Goal: Find specific page/section: Find specific page/section

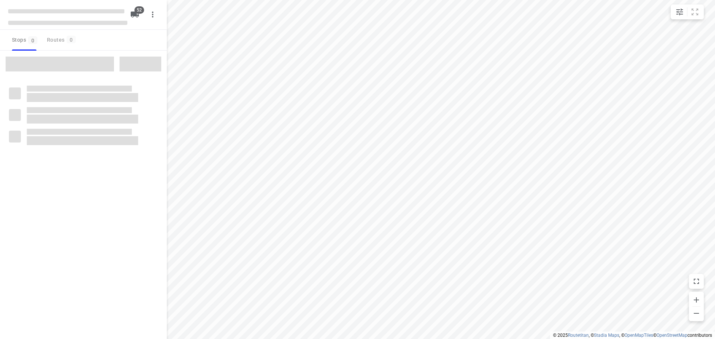
checkbox input "true"
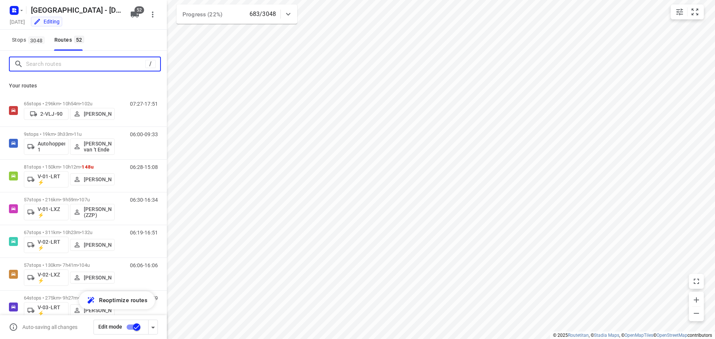
click at [41, 66] on input "Search routes" at bounding box center [85, 64] width 119 height 12
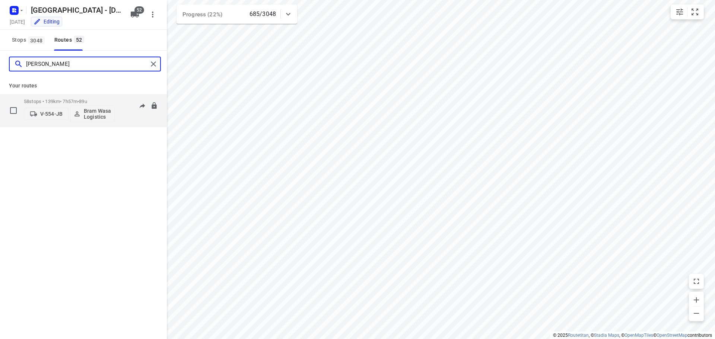
type input "[PERSON_NAME]"
click at [70, 99] on p "58 stops • 139km • 7h57m • 89u" at bounding box center [69, 102] width 91 height 6
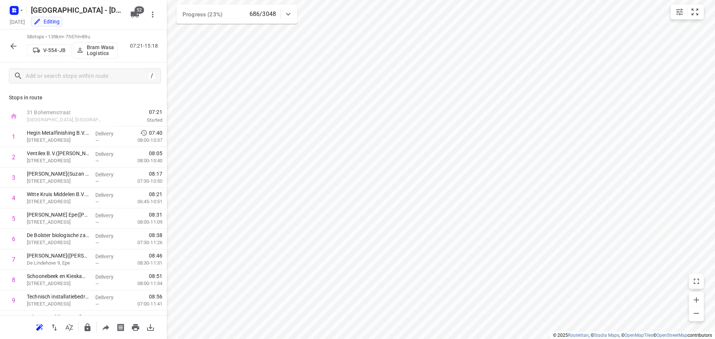
click at [18, 49] on button "button" at bounding box center [13, 46] width 15 height 15
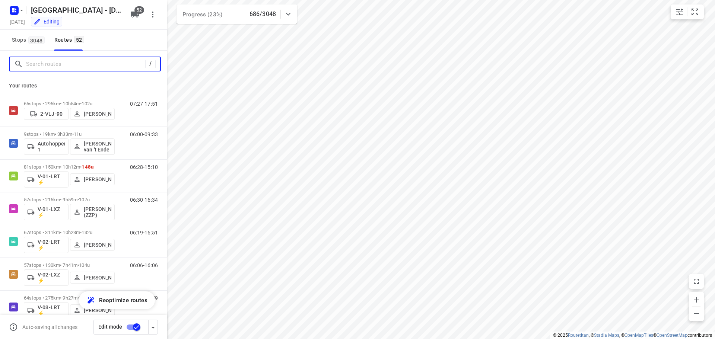
click at [67, 65] on input "Search routes" at bounding box center [85, 64] width 119 height 12
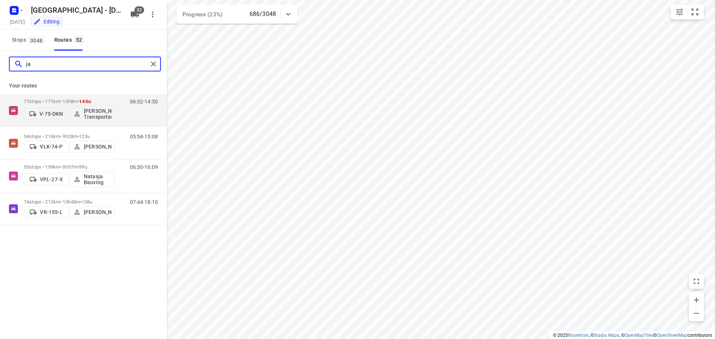
type input "j"
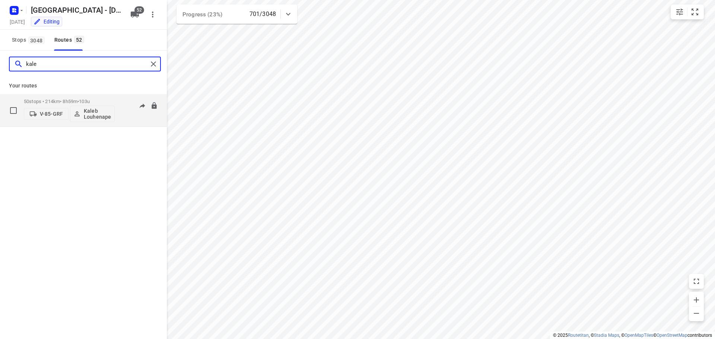
type input "kale"
click at [61, 99] on p "50 stops • 214km • 8h59m • 103u" at bounding box center [69, 102] width 91 height 6
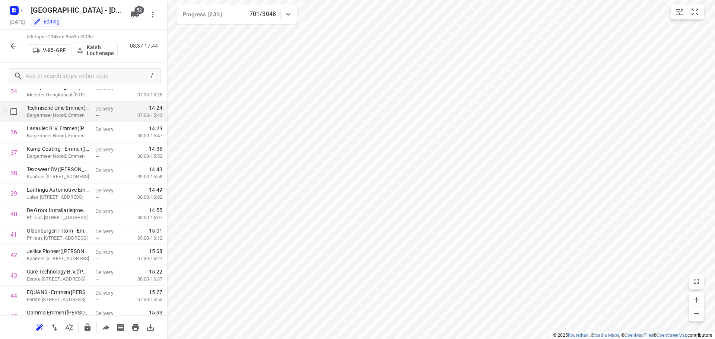
scroll to position [856, 0]
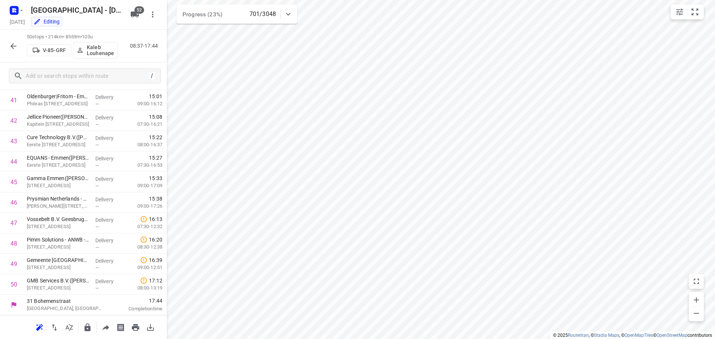
click at [98, 62] on div "50 stops • 214km • 8h59m • 103u V-85-GRF [PERSON_NAME] 08:37-17:44" at bounding box center [83, 46] width 167 height 33
click at [94, 26] on div "Editing" at bounding box center [77, 22] width 99 height 9
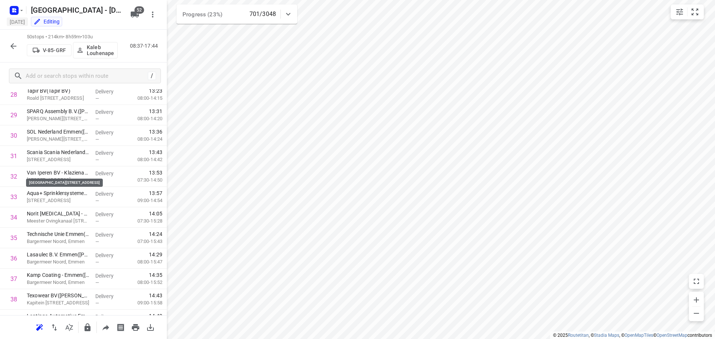
scroll to position [297, 0]
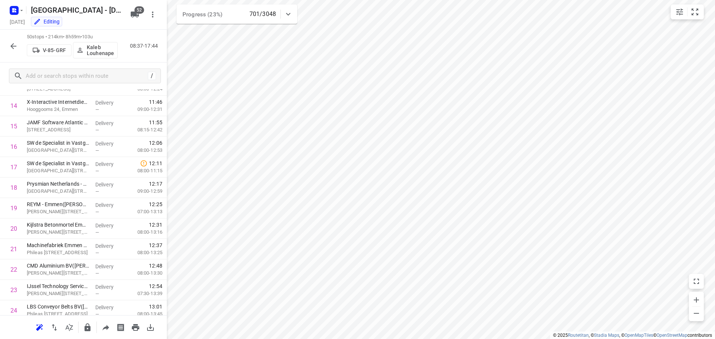
click at [15, 46] on icon "button" at bounding box center [13, 46] width 6 height 6
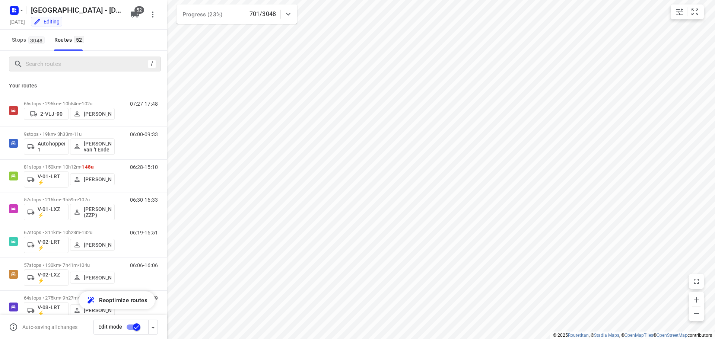
click at [63, 70] on div "/" at bounding box center [85, 64] width 152 height 15
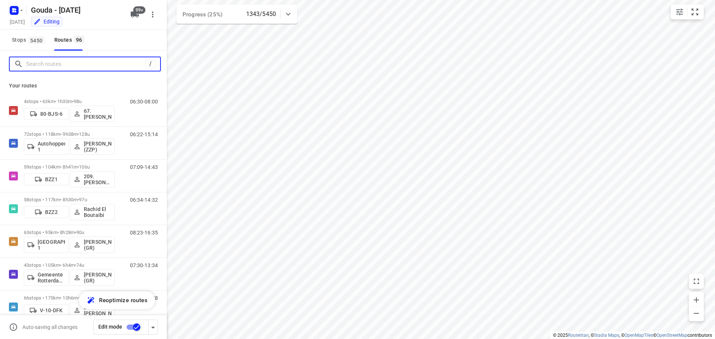
click at [44, 64] on input "Search routes" at bounding box center [85, 64] width 119 height 12
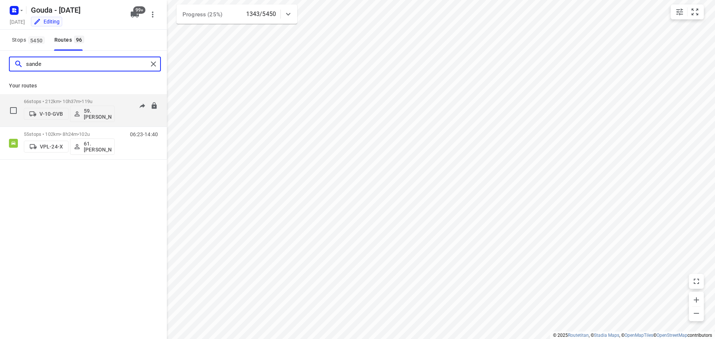
type input "sande"
click at [72, 102] on p "66 stops • 212km • 10h37m • 119u" at bounding box center [69, 102] width 91 height 6
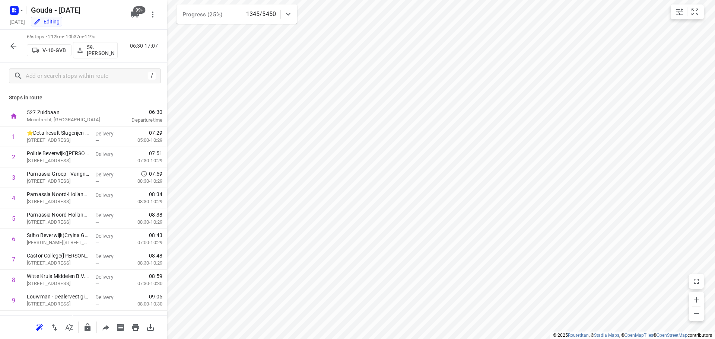
click at [6, 47] on button "button" at bounding box center [13, 46] width 15 height 15
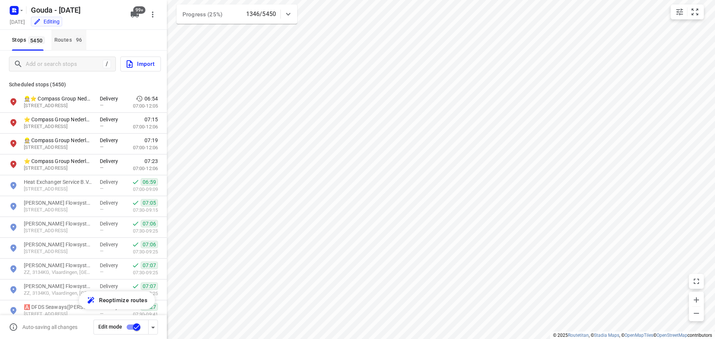
click at [70, 34] on button "Routes 96" at bounding box center [68, 40] width 35 height 21
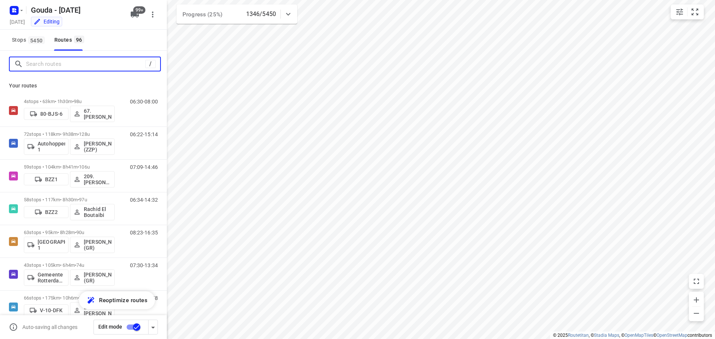
click at [57, 64] on input "Search routes" at bounding box center [85, 64] width 119 height 12
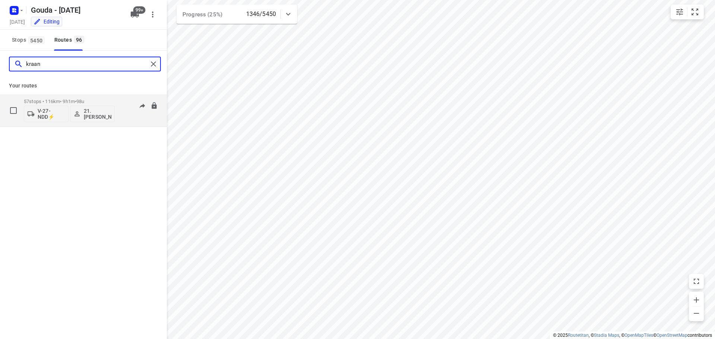
type input "kraan"
click at [65, 100] on p "57 stops • 116km • 9h1m • 98u" at bounding box center [69, 102] width 91 height 6
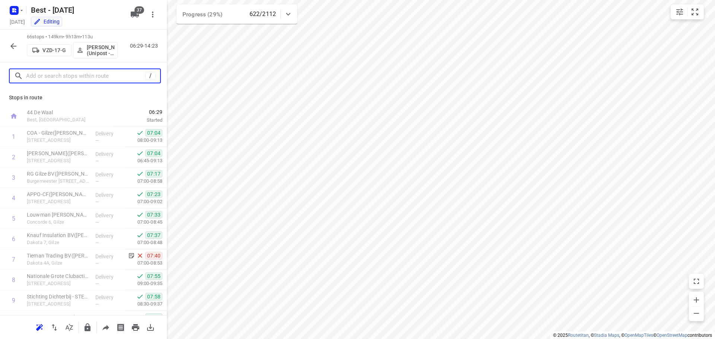
click at [47, 74] on input "text" at bounding box center [85, 76] width 119 height 12
click at [8, 47] on button "button" at bounding box center [13, 46] width 15 height 15
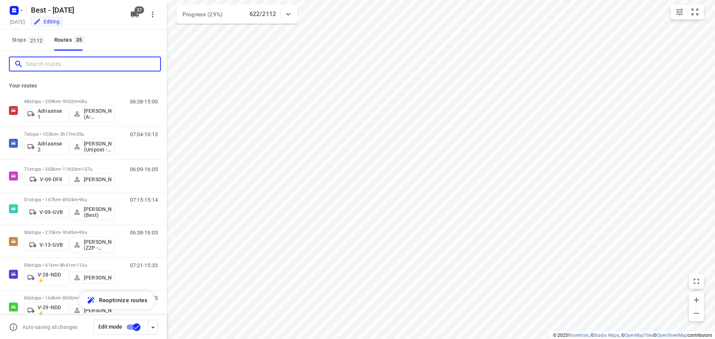
click at [61, 68] on input "Search routes" at bounding box center [93, 64] width 134 height 12
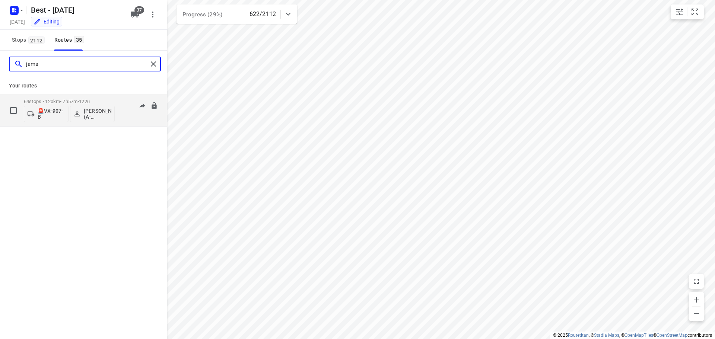
type input "jama"
click at [71, 95] on div "64 stops • 120km • 7h57m • 122u 🚨VX-907-B Jamal Elmoukhtari (A-flexibelservice …" at bounding box center [69, 110] width 91 height 31
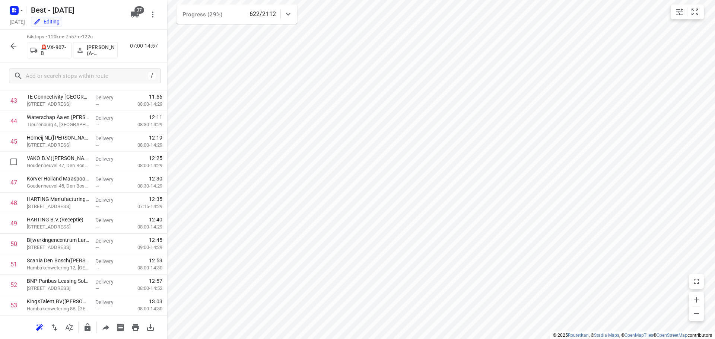
scroll to position [1143, 0]
